Goal: Check status: Check status

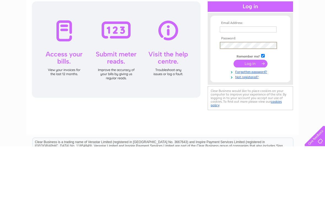
click at [228, 87] on input "text" at bounding box center [248, 90] width 57 height 6
type input "[EMAIL_ADDRESS][DOMAIN_NAME]"
click at [250, 120] on input "submit" at bounding box center [250, 124] width 34 height 8
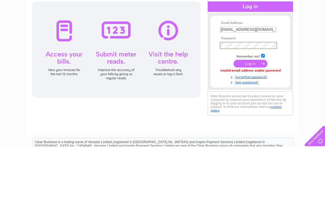
click at [250, 120] on input "submit" at bounding box center [250, 124] width 34 height 8
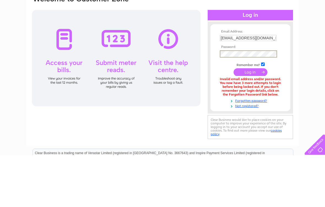
click at [185, 102] on div at bounding box center [116, 110] width 168 height 96
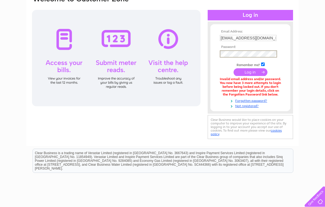
scroll to position [52, 0]
click at [253, 74] on input "submit" at bounding box center [250, 72] width 34 height 8
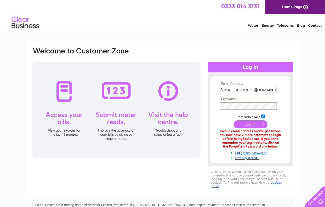
click at [189, 77] on div at bounding box center [116, 110] width 168 height 96
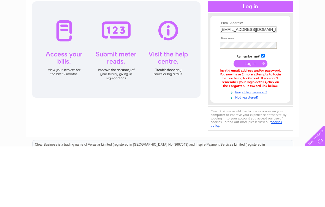
click at [250, 120] on input "submit" at bounding box center [250, 124] width 34 height 8
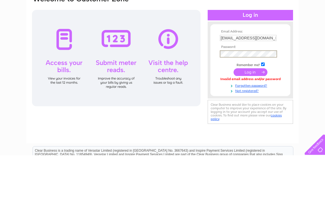
click at [275, 87] on input "drosie09@yahoo.co.uk" at bounding box center [248, 90] width 57 height 6
click at [251, 120] on input "submit" at bounding box center [250, 124] width 34 height 8
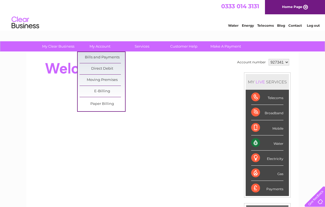
click at [111, 91] on link "E-Billing" at bounding box center [101, 91] width 45 height 11
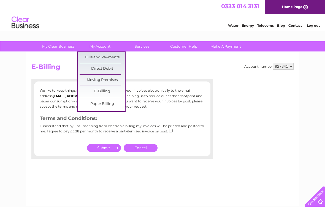
click at [108, 58] on link "Bills and Payments" at bounding box center [101, 57] width 45 height 11
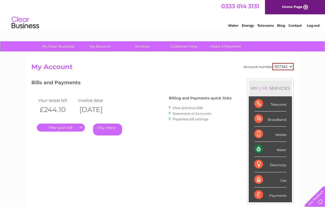
click at [58, 127] on link "." at bounding box center [61, 128] width 48 height 8
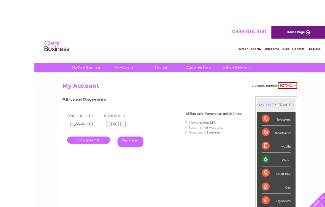
scroll to position [3, 0]
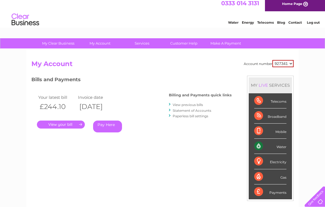
click at [316, 23] on link "Log out" at bounding box center [312, 22] width 13 height 4
click at [314, 23] on link "Log out" at bounding box center [312, 22] width 13 height 4
click at [316, 24] on link "Log out" at bounding box center [312, 22] width 13 height 4
click at [314, 22] on link "Log out" at bounding box center [312, 22] width 13 height 4
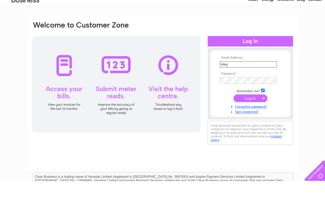
type input "Hey"
